Goal: Navigation & Orientation: Go to known website

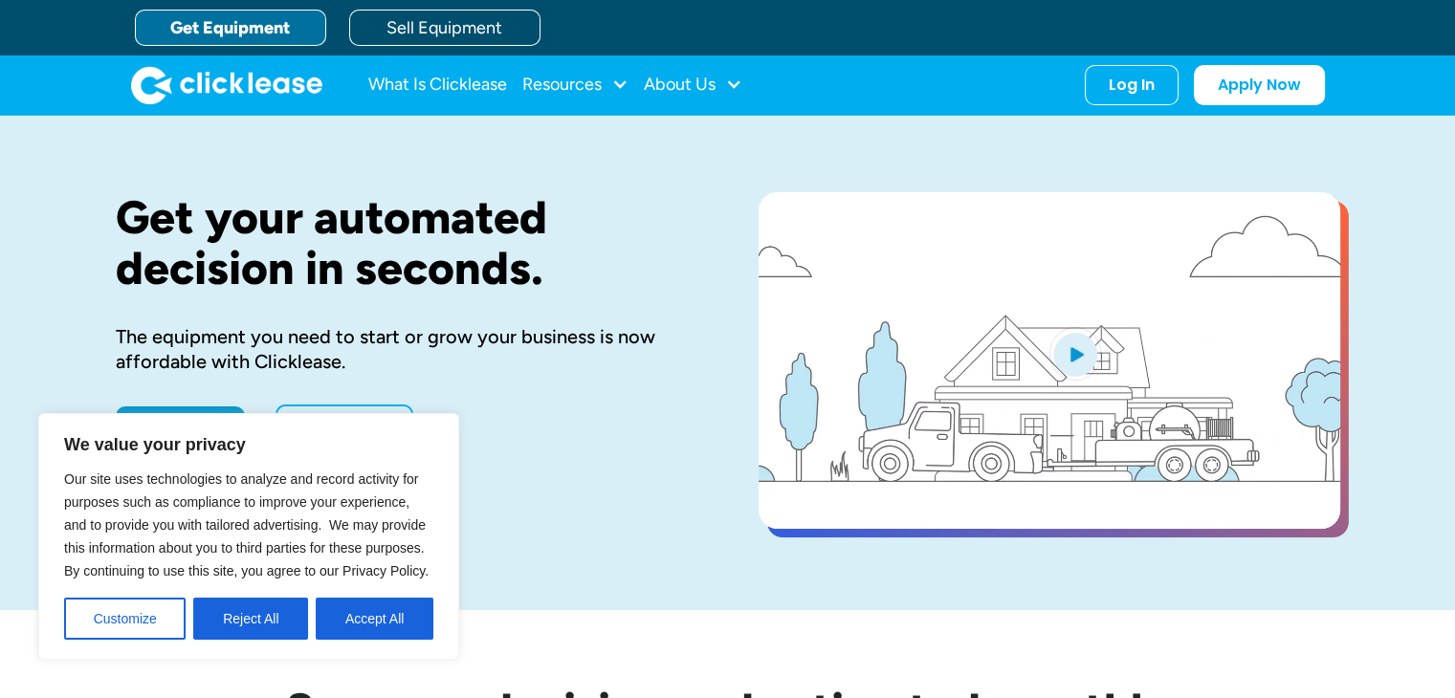
drag, startPoint x: 272, startPoint y: 607, endPoint x: 259, endPoint y: 610, distance: 12.8
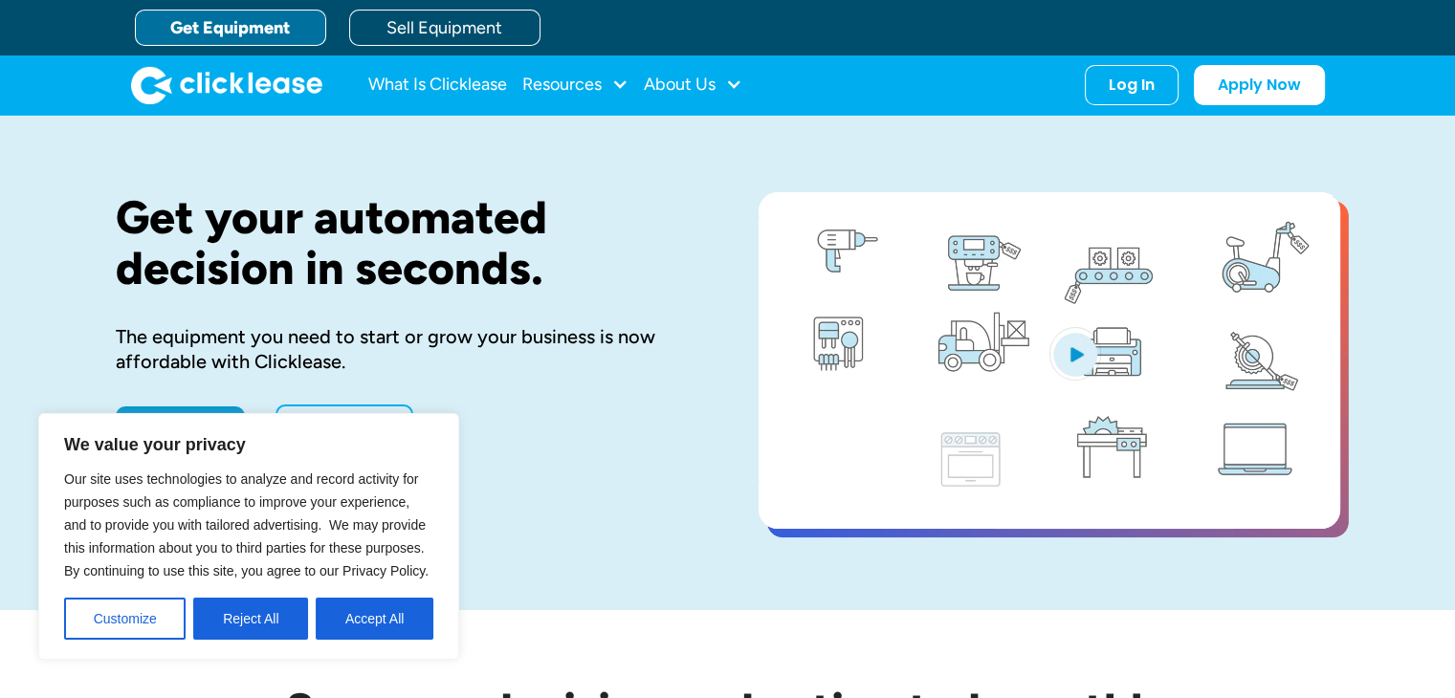
click at [265, 610] on button "Reject All" at bounding box center [250, 619] width 115 height 42
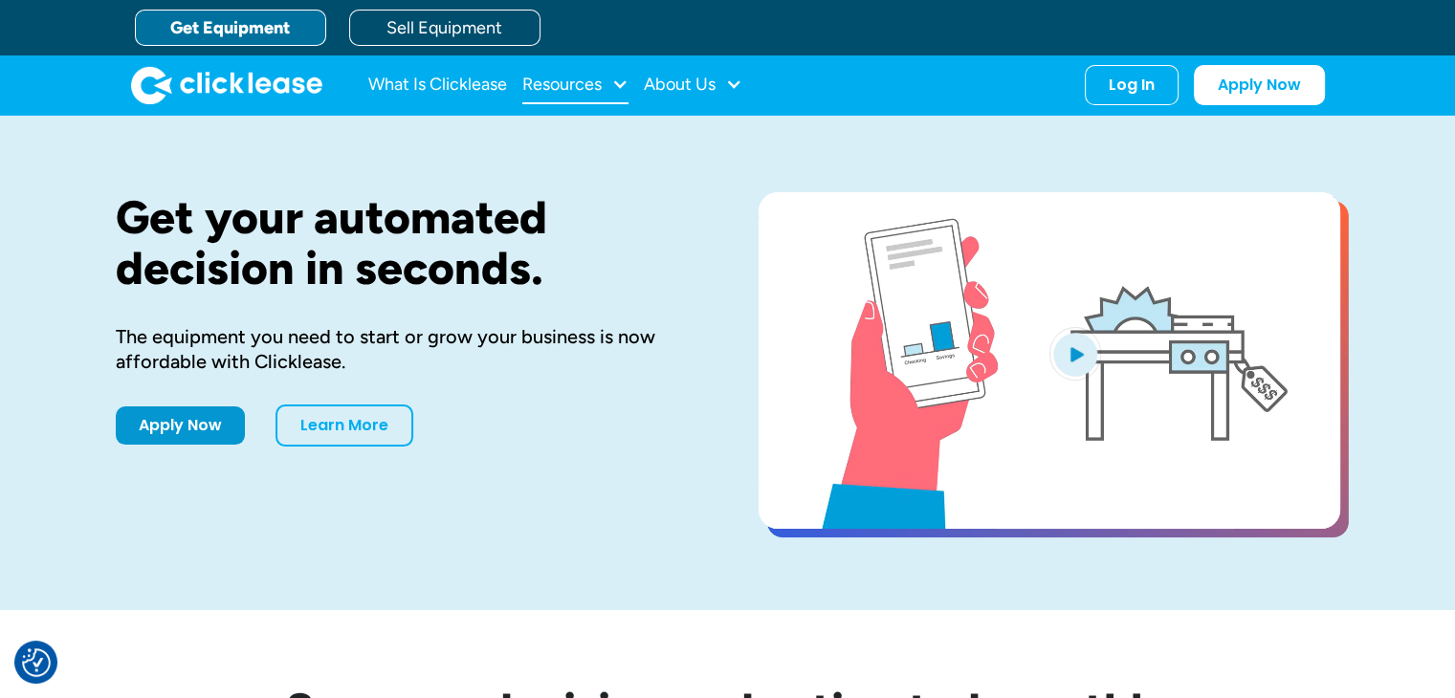
click at [622, 82] on div at bounding box center [619, 84] width 17 height 17
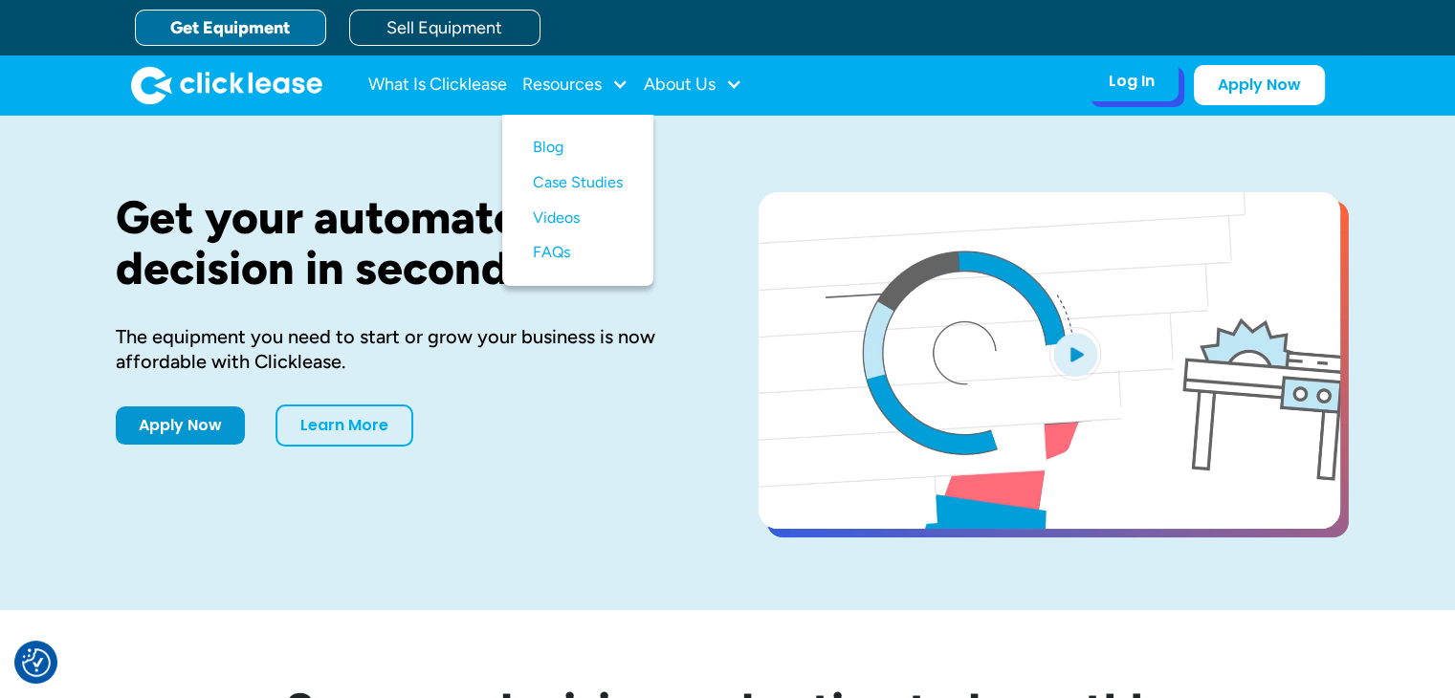
click at [1156, 87] on div "Log In Account login I use Clicklease to get my equipment Partner Portal I offe…" at bounding box center [1132, 81] width 94 height 40
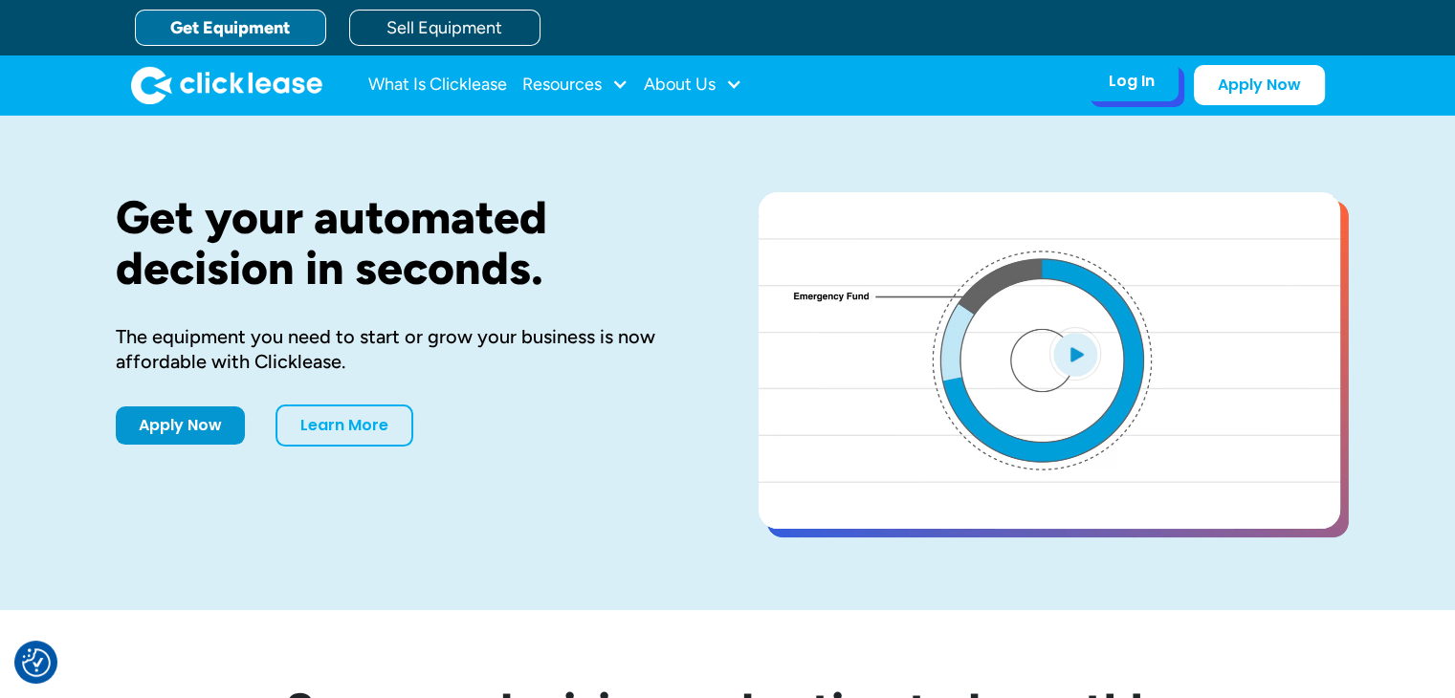
click at [1129, 81] on div "Log In" at bounding box center [1132, 81] width 46 height 19
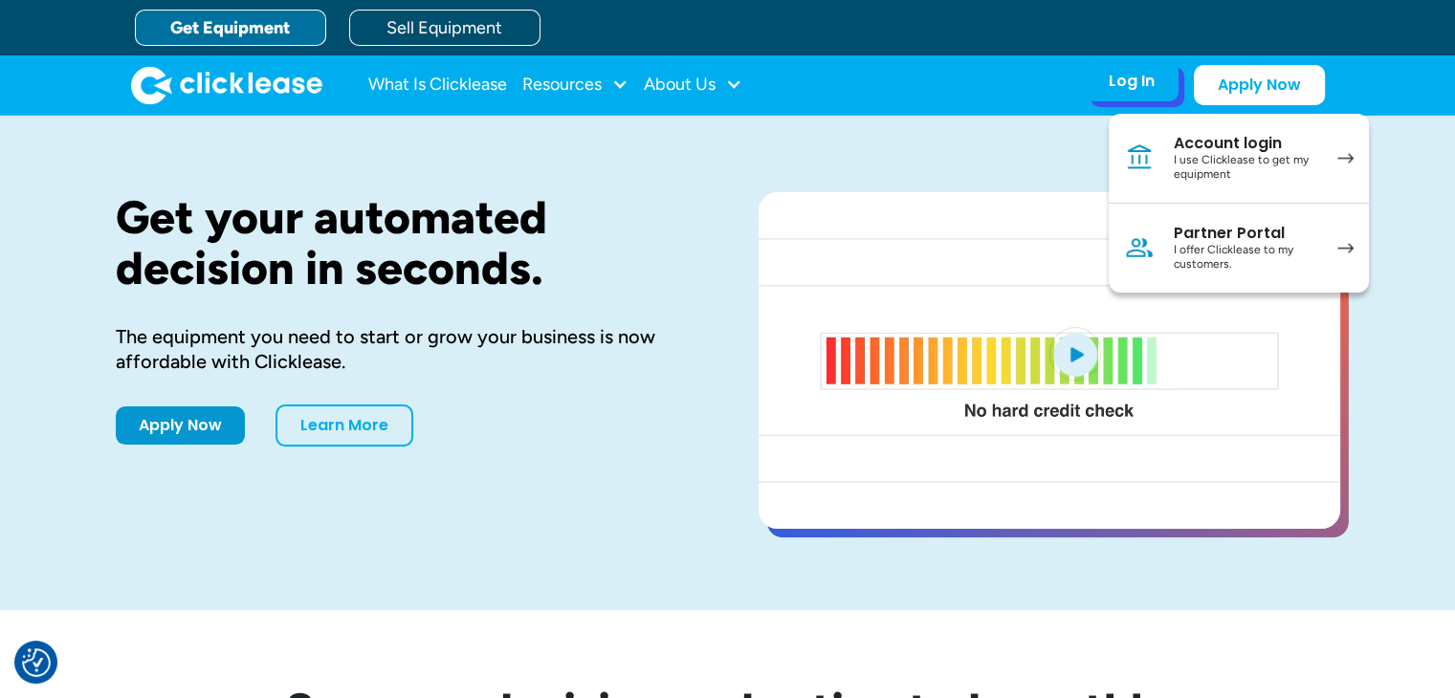
click at [1263, 157] on div "I use Clicklease to get my equipment" at bounding box center [1246, 168] width 144 height 30
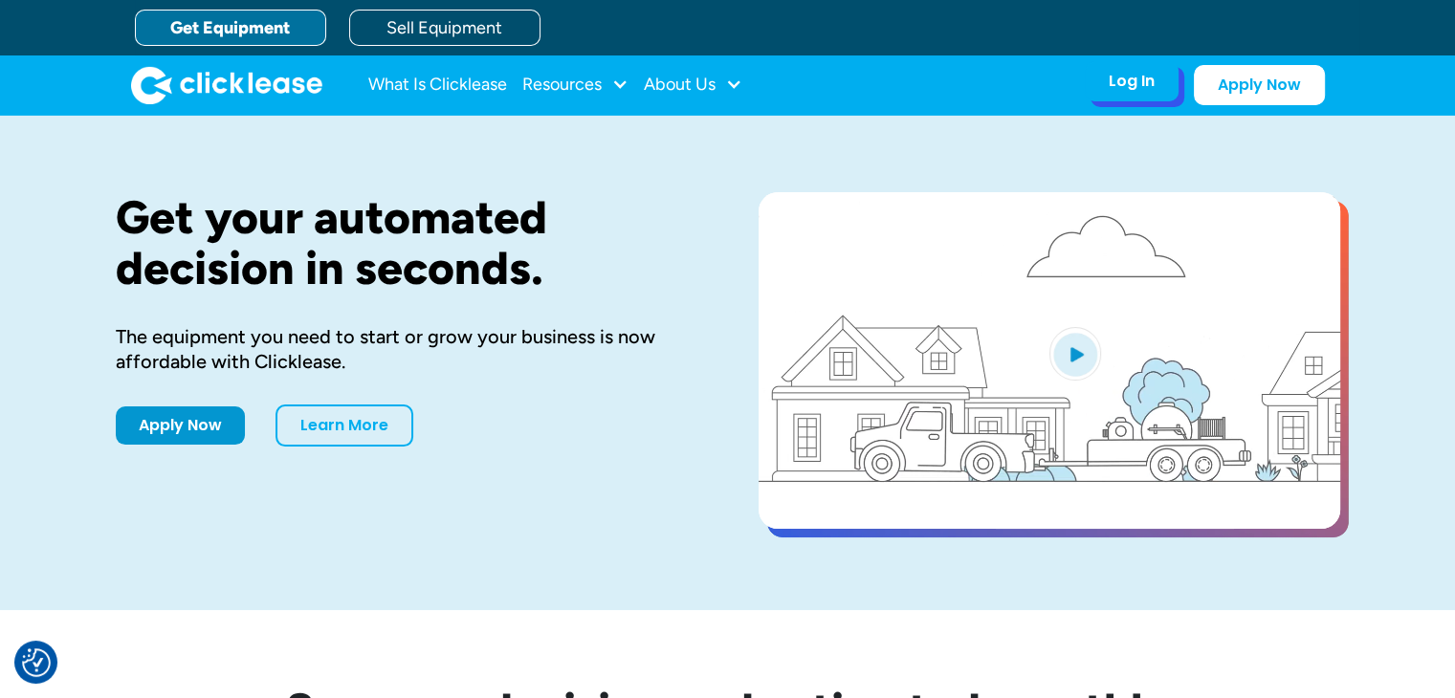
click at [1140, 82] on div "Log In" at bounding box center [1132, 81] width 46 height 19
